Goal: Information Seeking & Learning: Learn about a topic

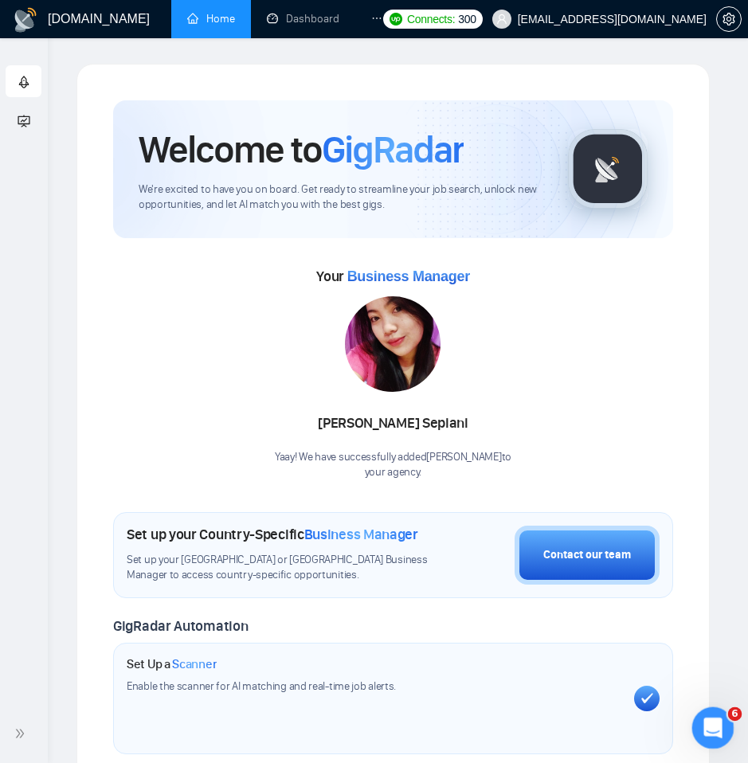
click at [718, 715] on div "Open Intercom Messenger" at bounding box center [710, 725] width 53 height 53
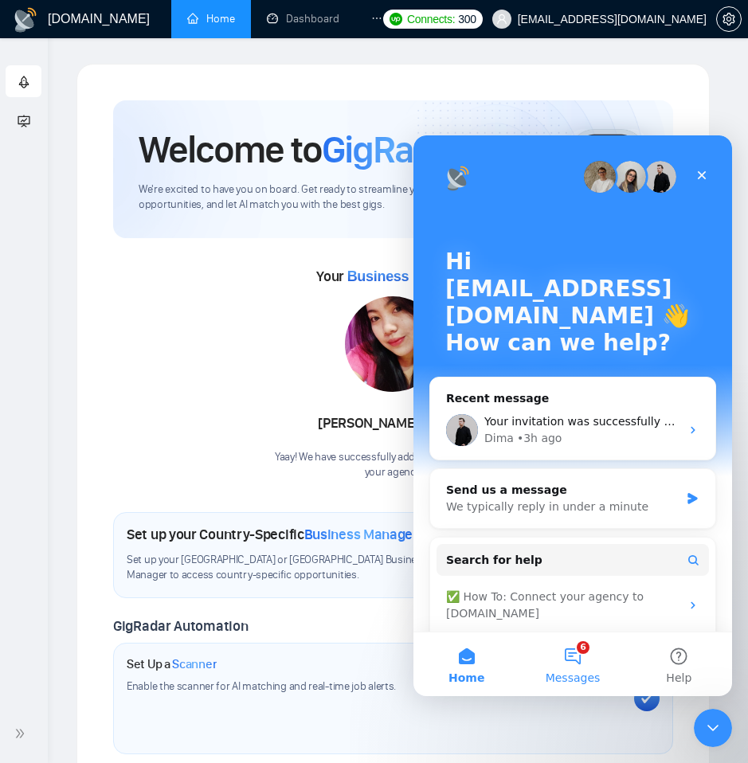
click at [570, 656] on button "6 Messages" at bounding box center [572, 664] width 106 height 64
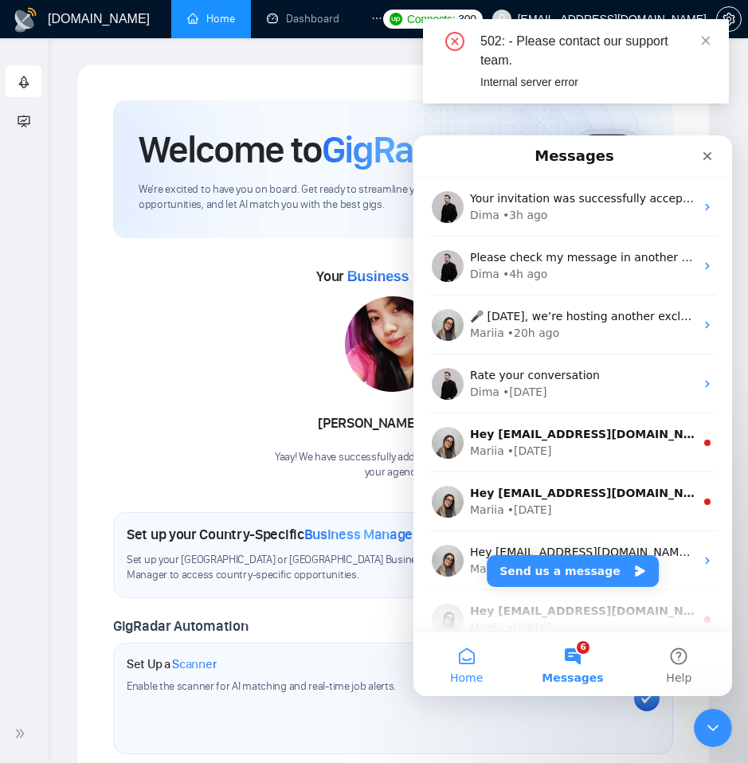
click at [459, 662] on button "Home" at bounding box center [466, 664] width 106 height 64
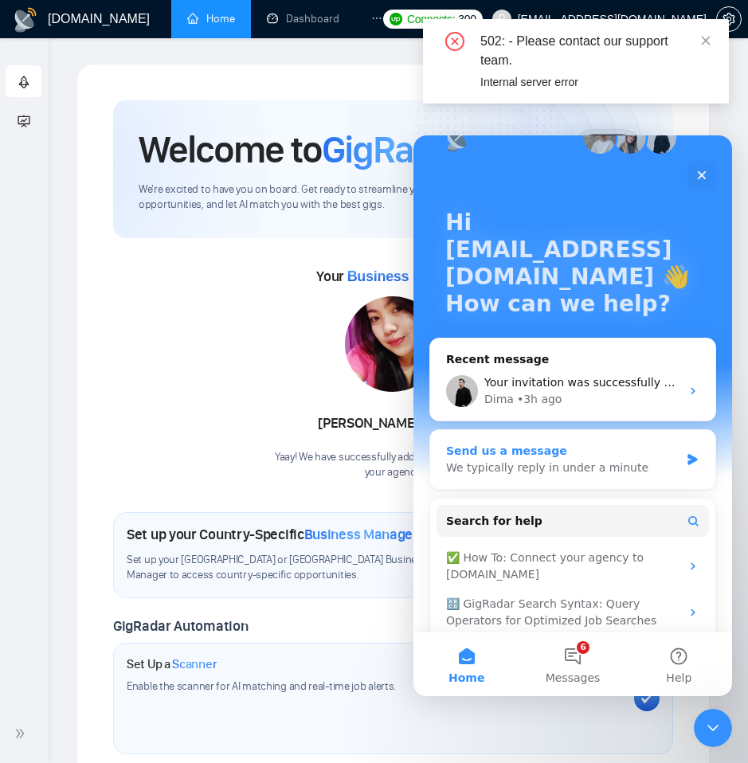
scroll to position [43, 0]
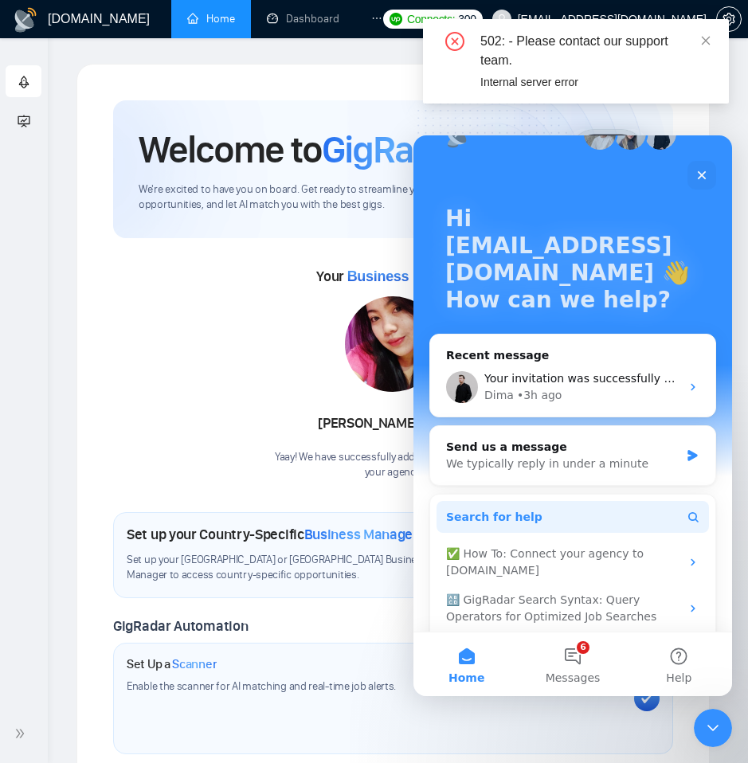
click at [564, 526] on button "Search for help" at bounding box center [573, 517] width 272 height 32
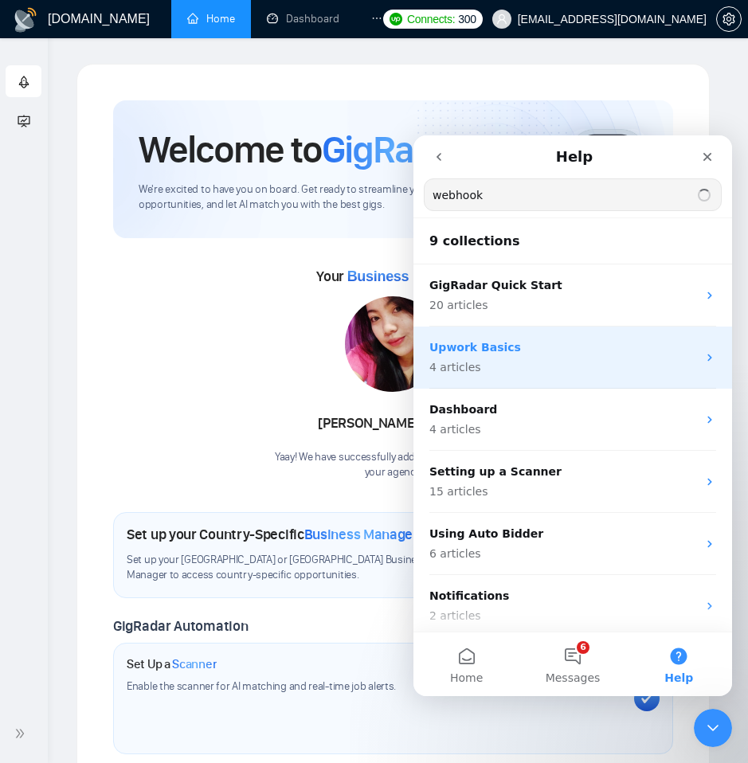
type input "webhook"
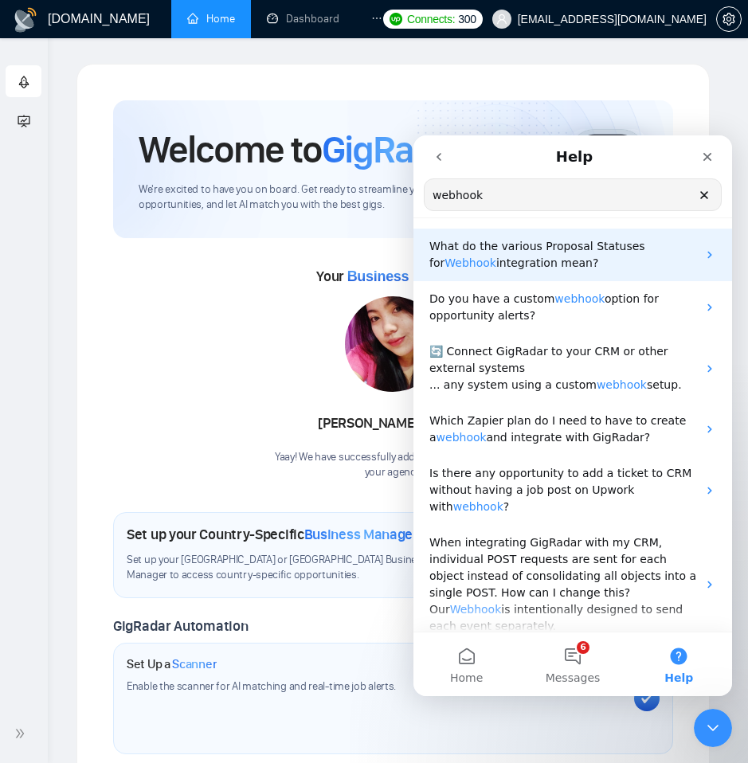
click at [625, 259] on p "What do the various Proposal Statuses for Webhook integration mean?" at bounding box center [563, 254] width 268 height 33
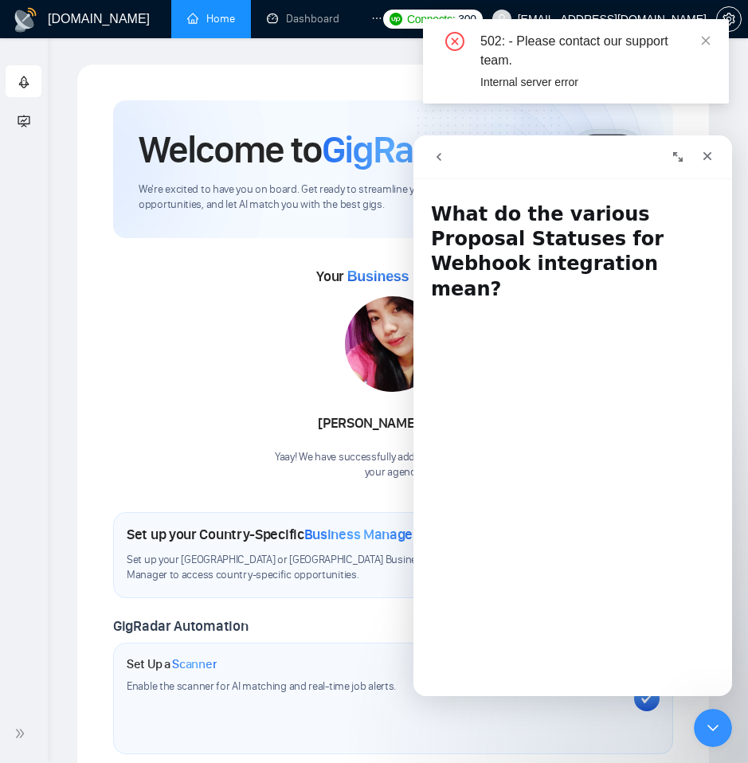
click at [430, 165] on button "go back" at bounding box center [439, 157] width 30 height 30
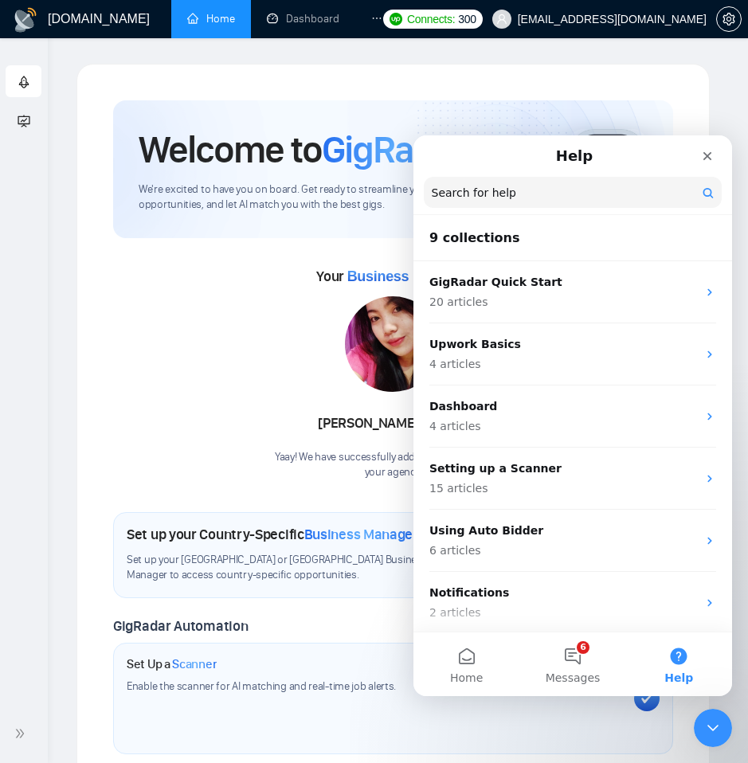
click at [542, 185] on input "Search for help" at bounding box center [573, 192] width 298 height 31
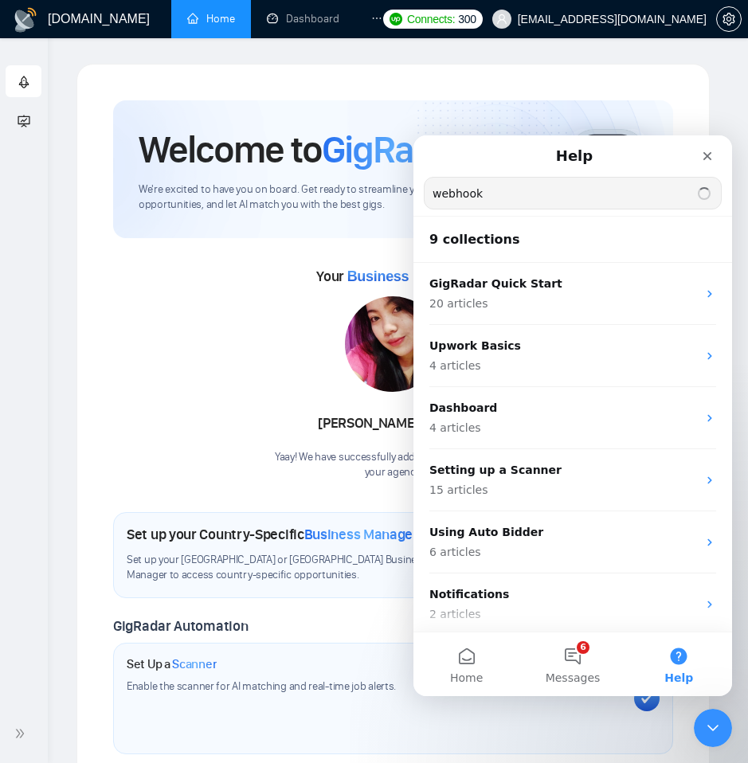
type input "webhook"
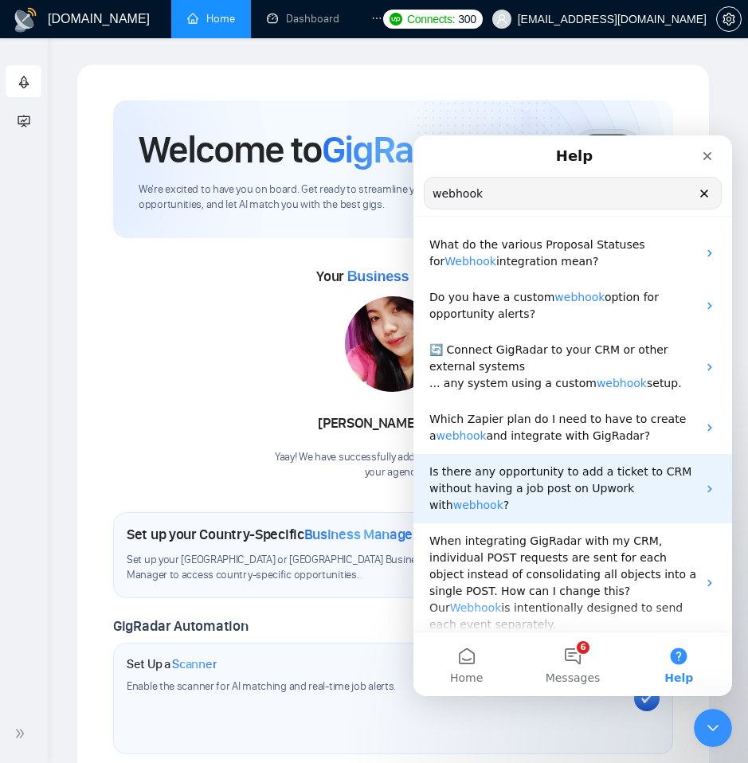
scroll to position [11, 0]
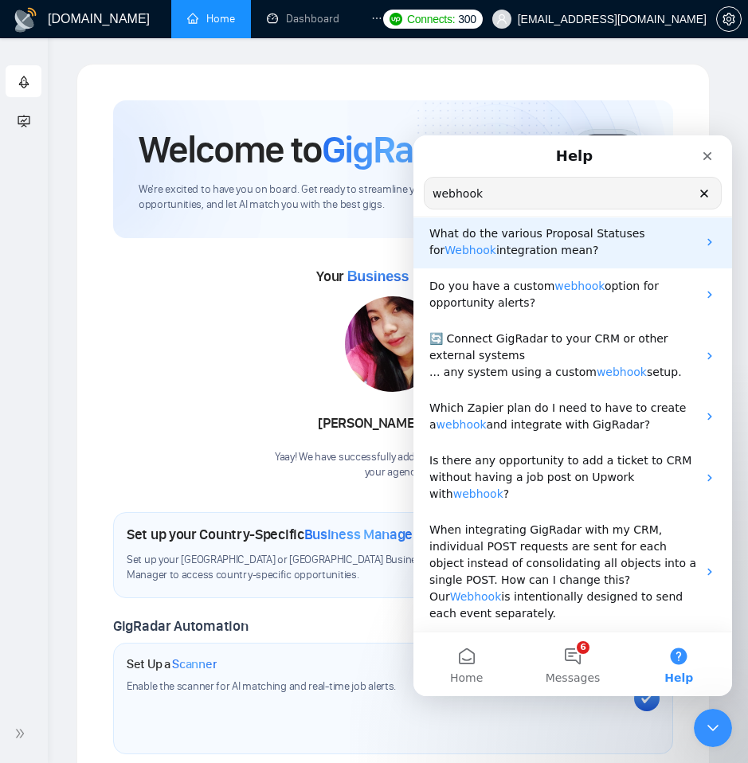
click at [593, 251] on p "What do the various Proposal Statuses for Webhook integration mean?" at bounding box center [563, 241] width 268 height 33
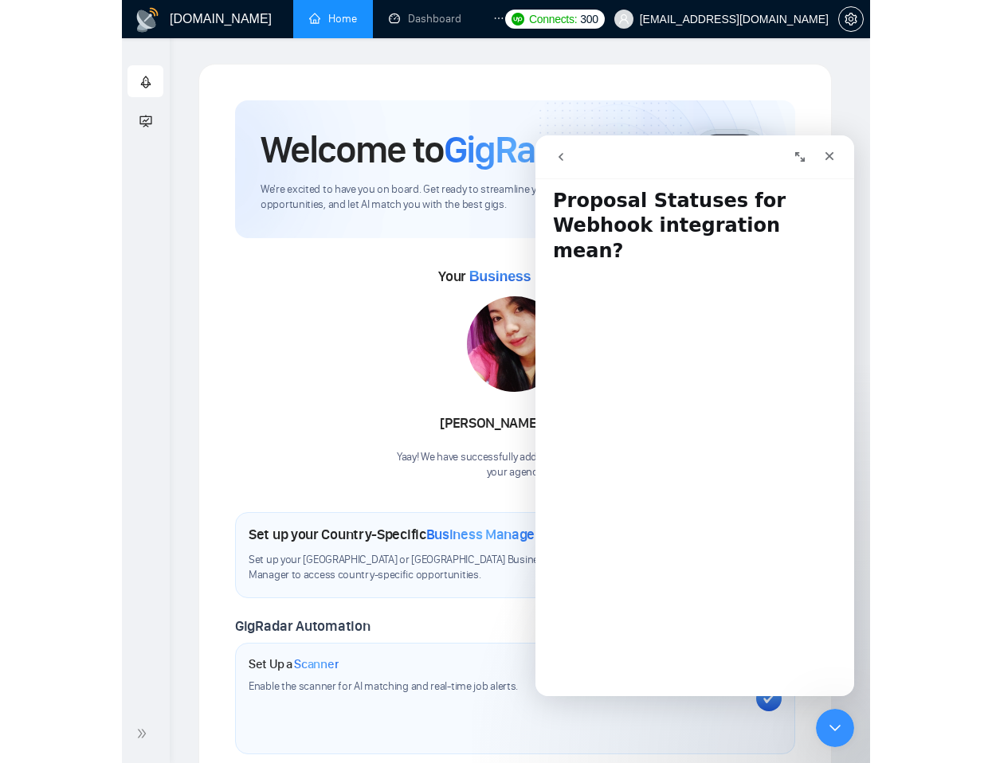
scroll to position [41, 0]
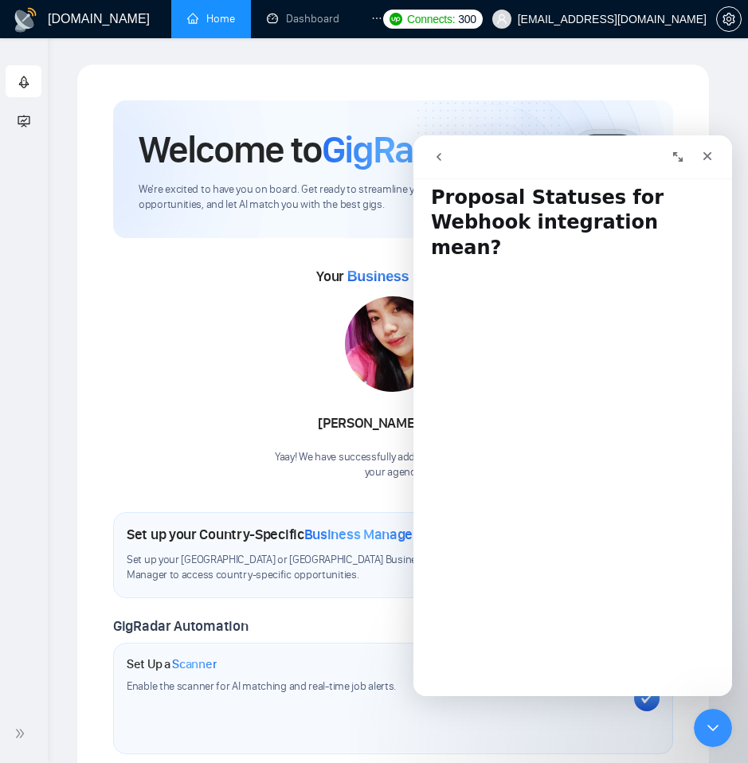
click at [444, 146] on button "go back" at bounding box center [439, 157] width 30 height 30
